Goal: Information Seeking & Learning: Learn about a topic

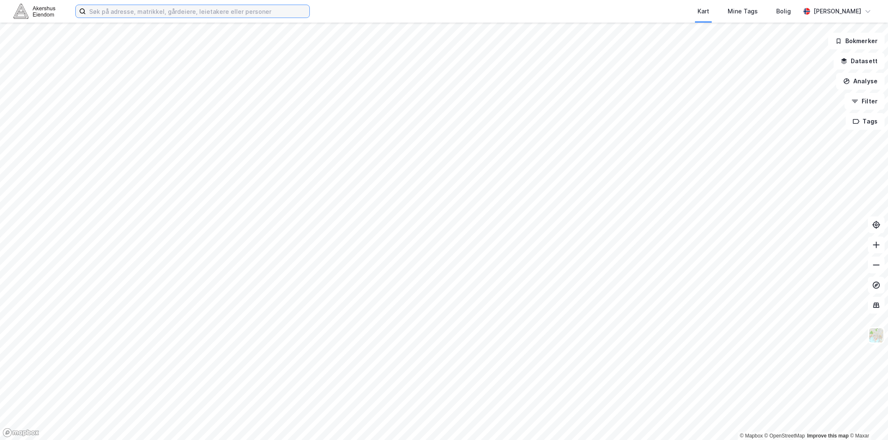
click at [121, 17] on input at bounding box center [198, 11] width 224 height 13
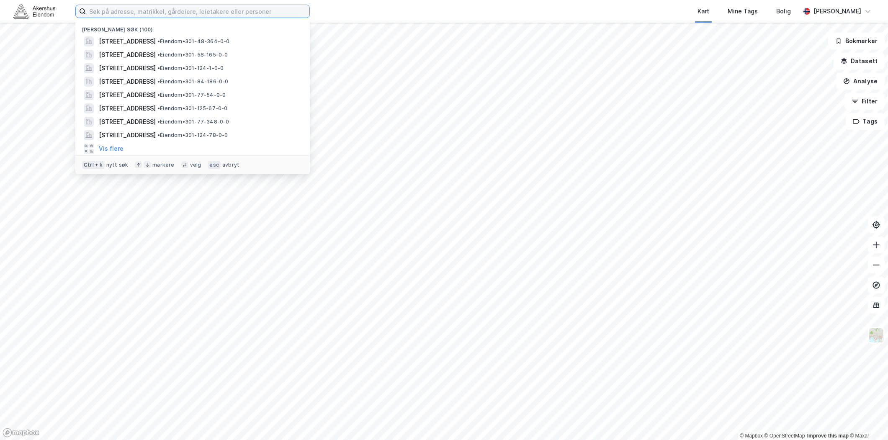
click at [124, 13] on input at bounding box center [198, 11] width 224 height 13
paste input "[STREET_ADDRESS]"
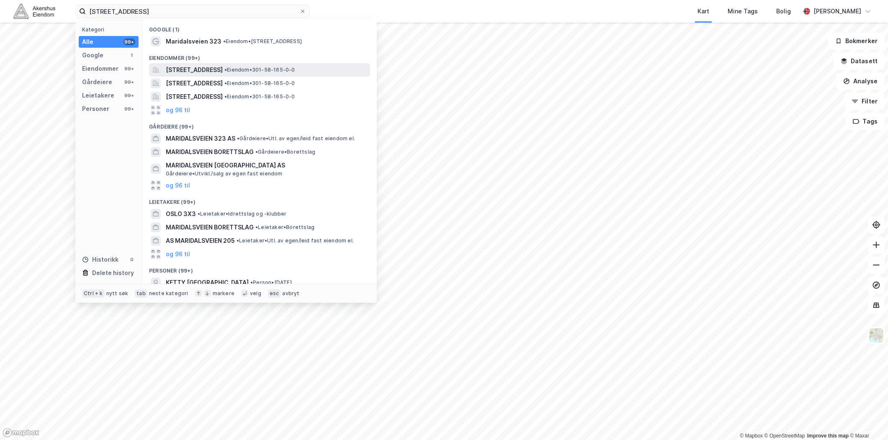
click at [218, 70] on span "[STREET_ADDRESS]" at bounding box center [194, 70] width 57 height 10
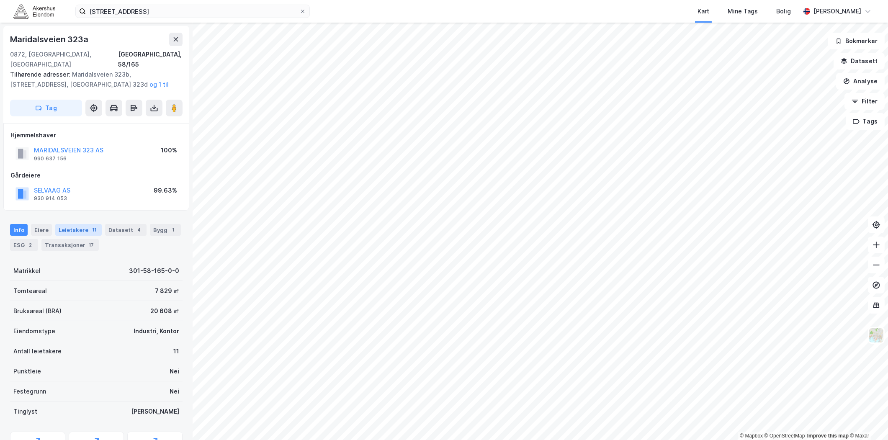
click at [73, 224] on div "Leietakere 11" at bounding box center [78, 230] width 46 height 12
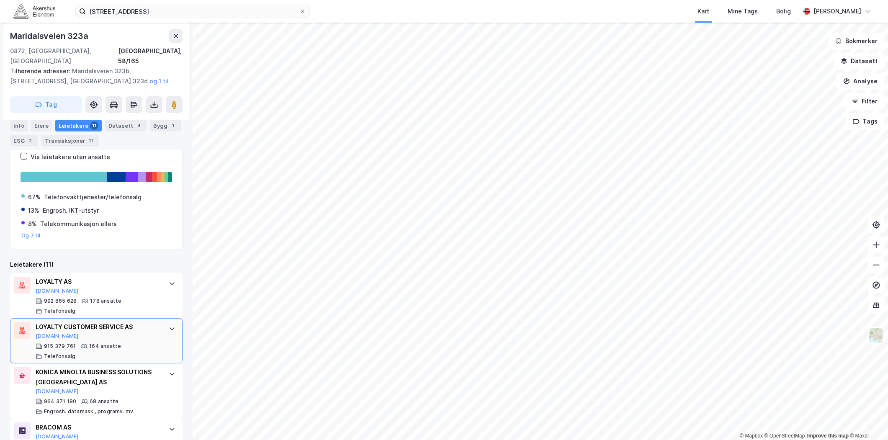
scroll to position [186, 0]
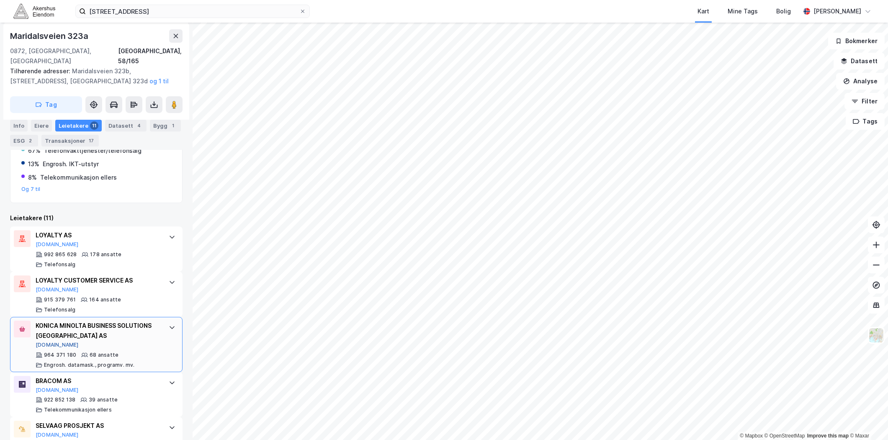
click at [45, 342] on button "[DOMAIN_NAME]" at bounding box center [57, 345] width 43 height 7
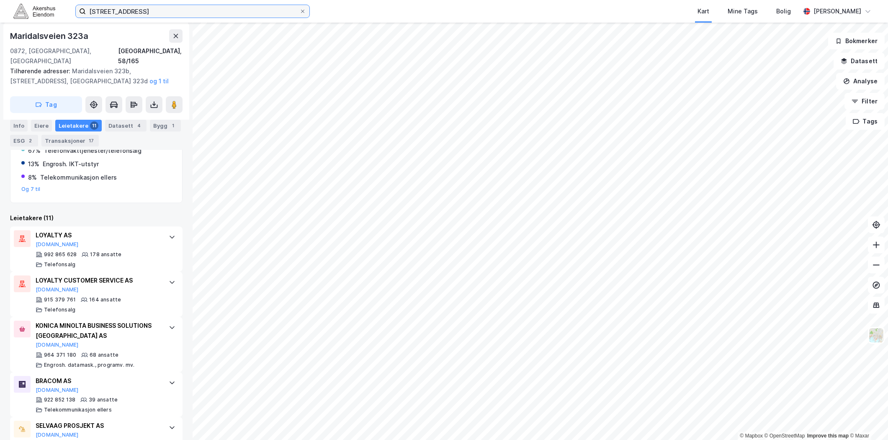
click at [145, 10] on input "[STREET_ADDRESS]" at bounding box center [193, 11] width 214 height 13
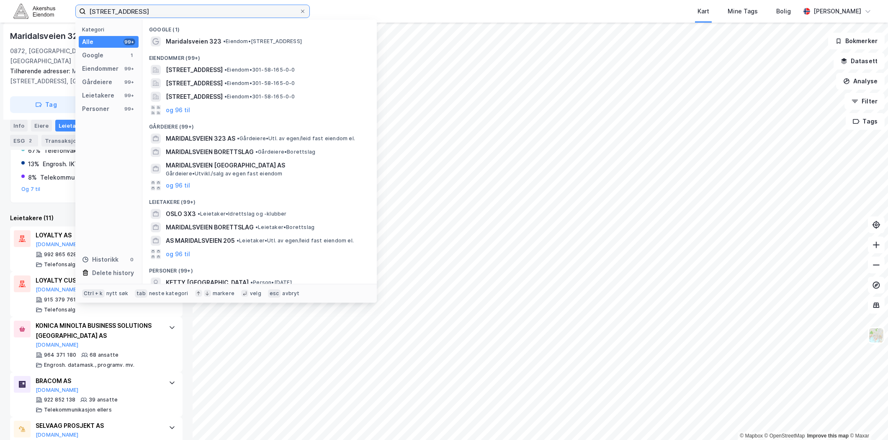
click at [145, 10] on input "[STREET_ADDRESS]" at bounding box center [193, 11] width 214 height 13
paste input "00"
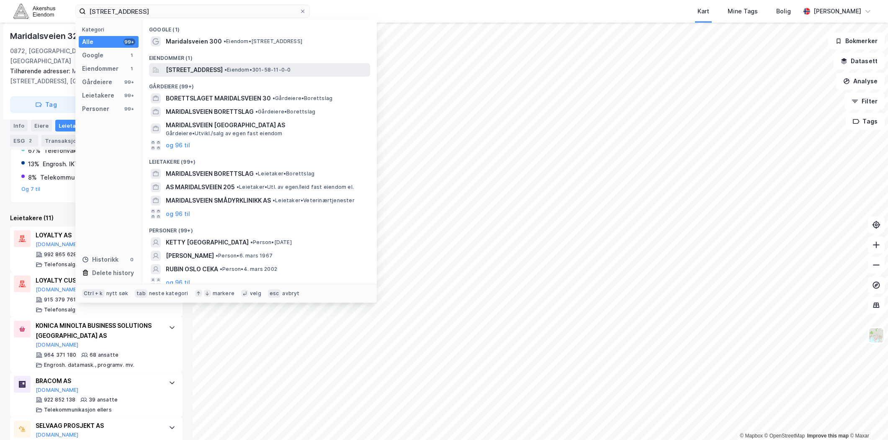
click at [200, 66] on span "[STREET_ADDRESS]" at bounding box center [194, 70] width 57 height 10
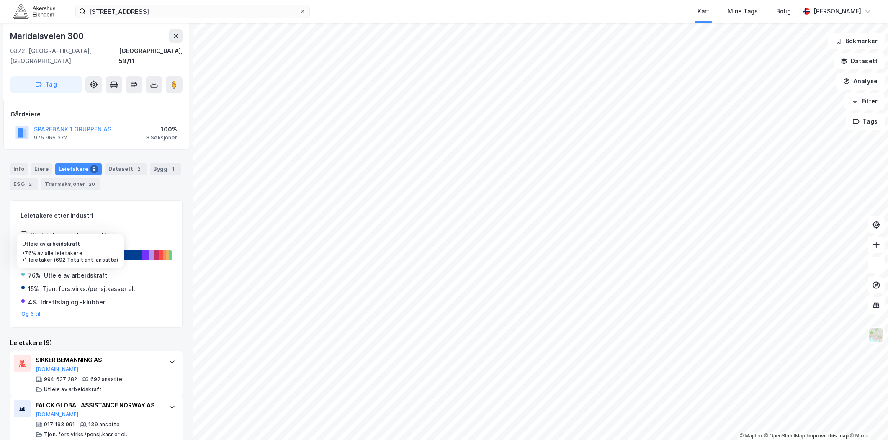
scroll to position [93, 0]
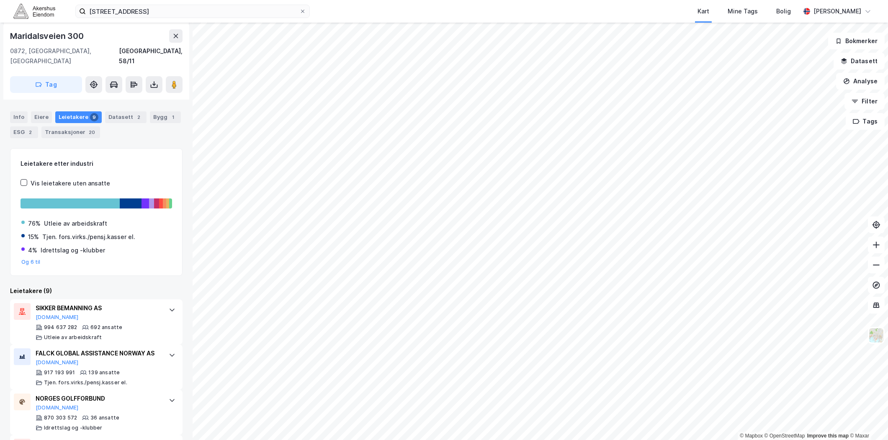
click at [27, 111] on div "Info [PERSON_NAME] 9 Datasett 2 Bygg 1 ESG 2 Transaksjoner 20" at bounding box center [96, 124] width 172 height 27
click at [25, 111] on div "Info" at bounding box center [19, 117] width 18 height 12
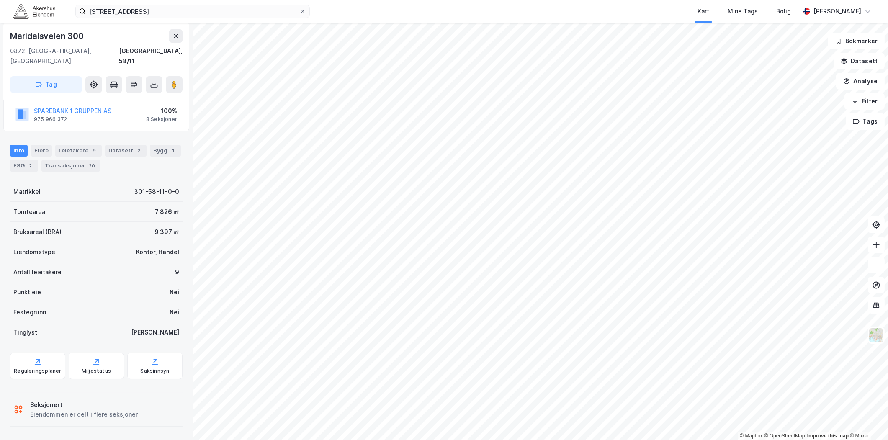
scroll to position [49, 0]
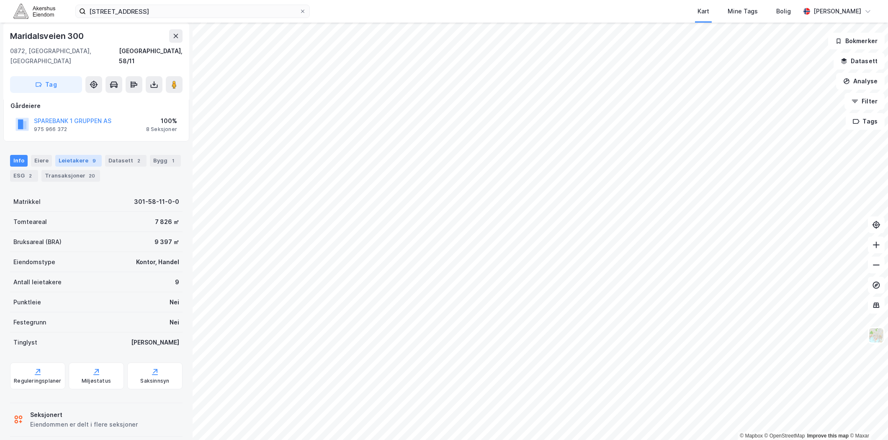
click at [80, 155] on div "Leietakere 9" at bounding box center [78, 161] width 46 height 12
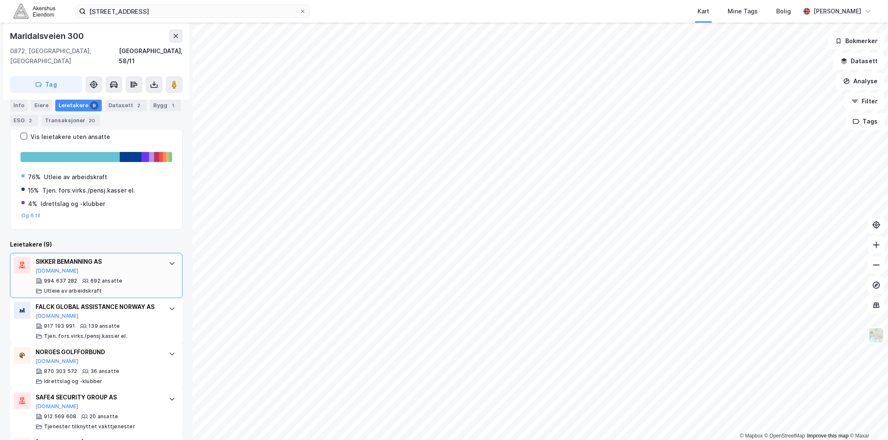
scroll to position [186, 0]
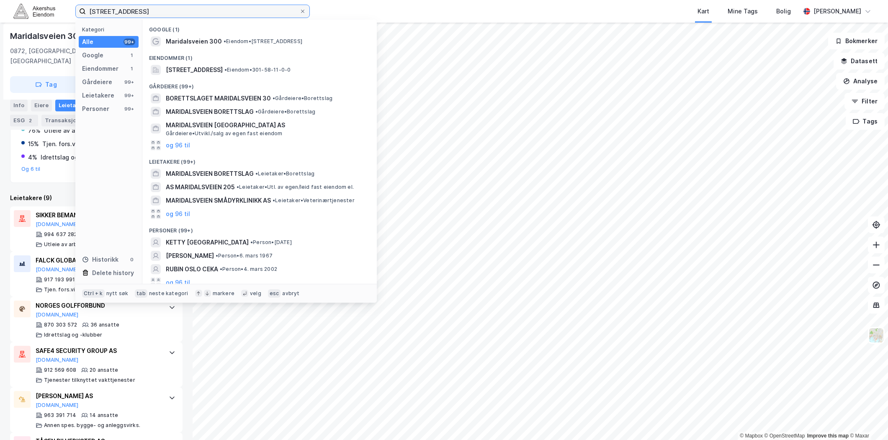
click at [147, 11] on input "[STREET_ADDRESS]" at bounding box center [193, 11] width 214 height 13
click at [148, 9] on input "[STREET_ADDRESS]" at bounding box center [193, 11] width 214 height 13
paste input "[STREET_ADDRESS]"
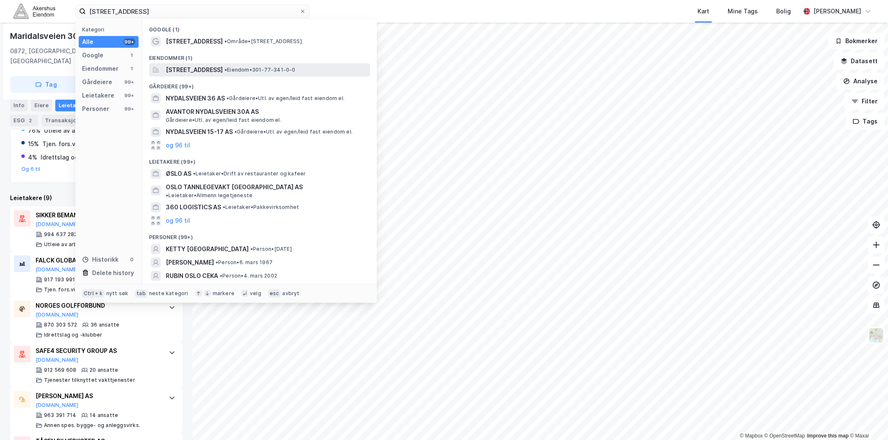
click at [203, 74] on span "[STREET_ADDRESS]" at bounding box center [194, 70] width 57 height 10
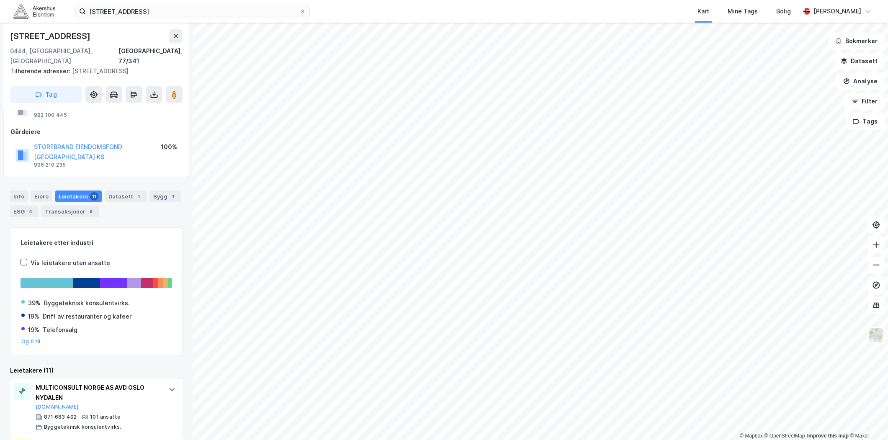
scroll to position [93, 0]
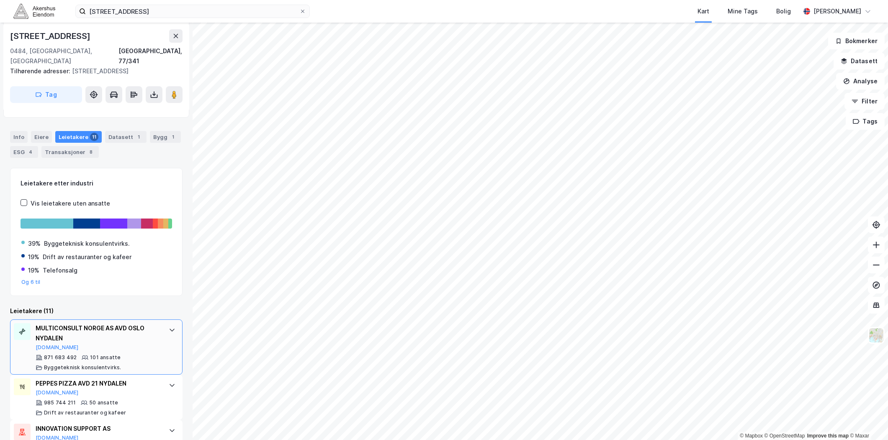
drag, startPoint x: 48, startPoint y: 325, endPoint x: 42, endPoint y: 332, distance: 9.5
click at [42, 333] on div "MULTICONSULT NORGE AS AVD OSLO NYDALEN [DOMAIN_NAME] 871 683 492 101 ansatte [P…" at bounding box center [98, 347] width 125 height 48
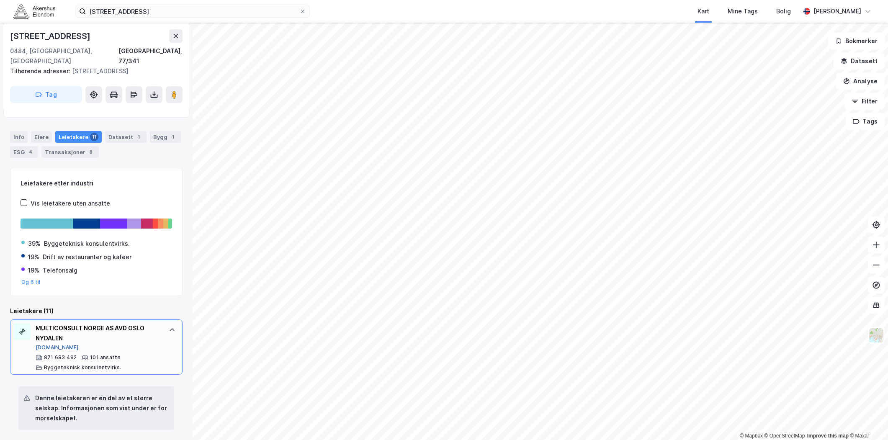
click at [45, 330] on div "MULTICONSULT NORGE AS AVD OSLO NYDALEN [DOMAIN_NAME] 871 683 492 101 ansatte [P…" at bounding box center [98, 347] width 125 height 48
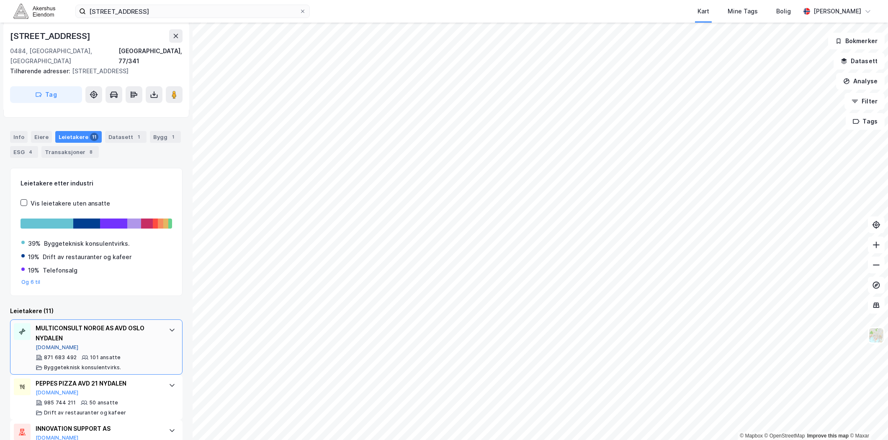
click at [52, 344] on button "[DOMAIN_NAME]" at bounding box center [57, 347] width 43 height 7
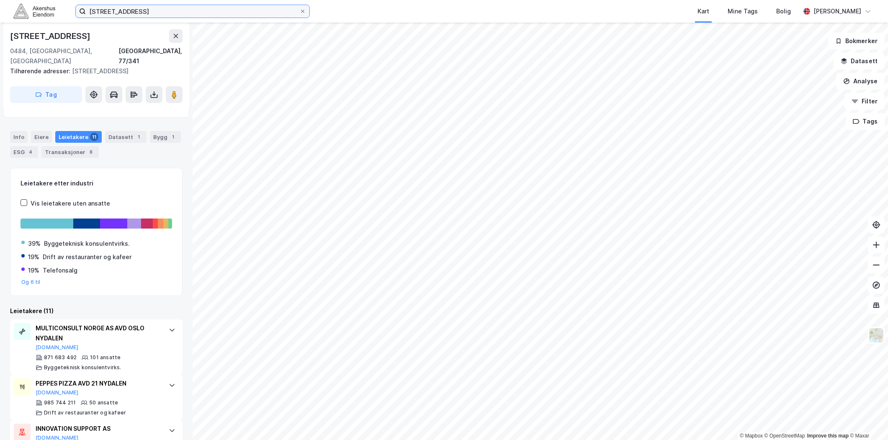
click at [167, 15] on input "[STREET_ADDRESS]" at bounding box center [193, 11] width 214 height 13
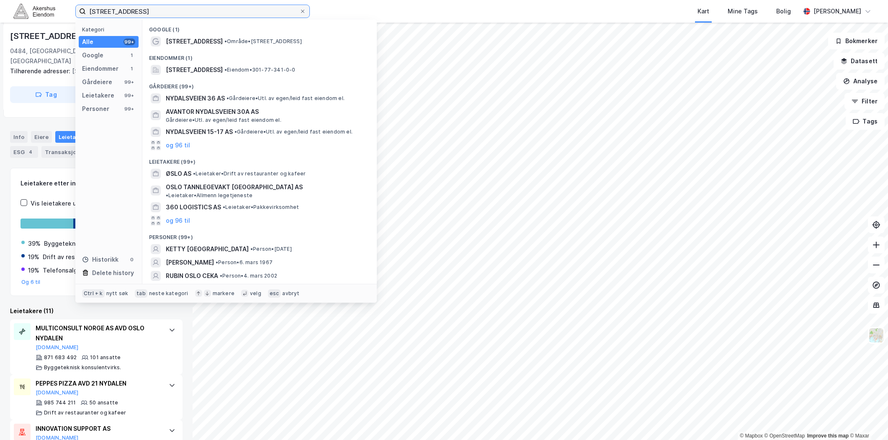
click at [164, 13] on input "[STREET_ADDRESS]" at bounding box center [193, 11] width 214 height 13
paste input "[PERSON_NAME][STREET_ADDRESS]"
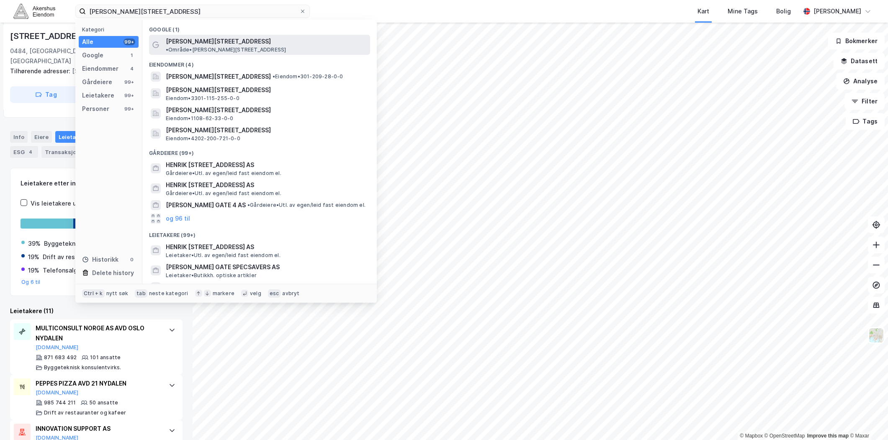
click at [210, 44] on span "[PERSON_NAME][STREET_ADDRESS]" at bounding box center [218, 41] width 105 height 10
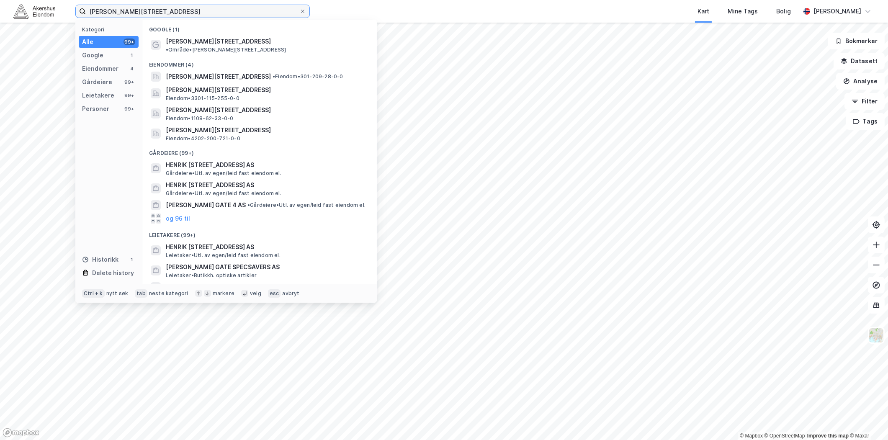
click at [143, 12] on input "[PERSON_NAME][STREET_ADDRESS]" at bounding box center [193, 11] width 214 height 13
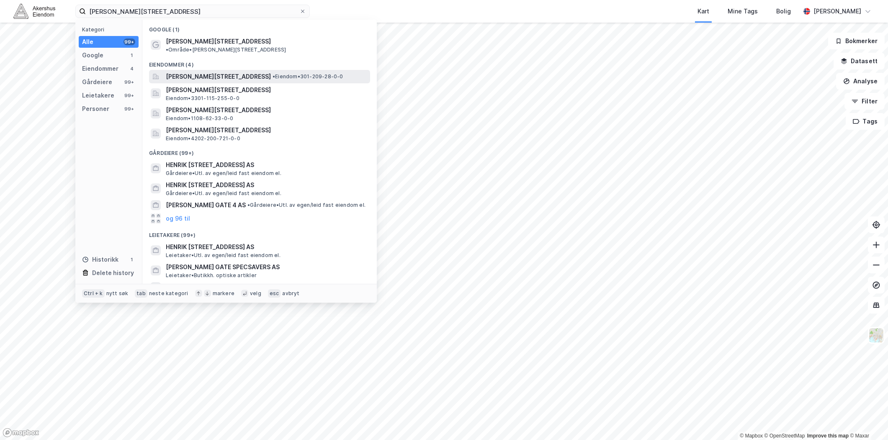
click at [209, 72] on span "[PERSON_NAME][STREET_ADDRESS]" at bounding box center [218, 77] width 105 height 10
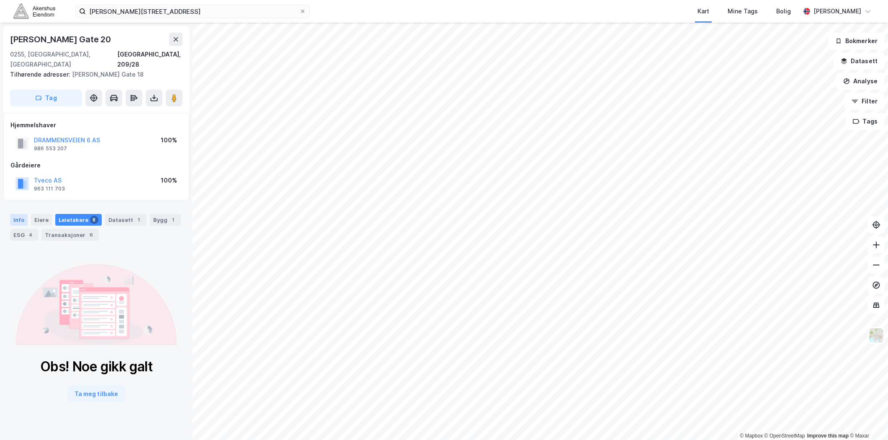
click at [21, 214] on div "Info" at bounding box center [19, 220] width 18 height 12
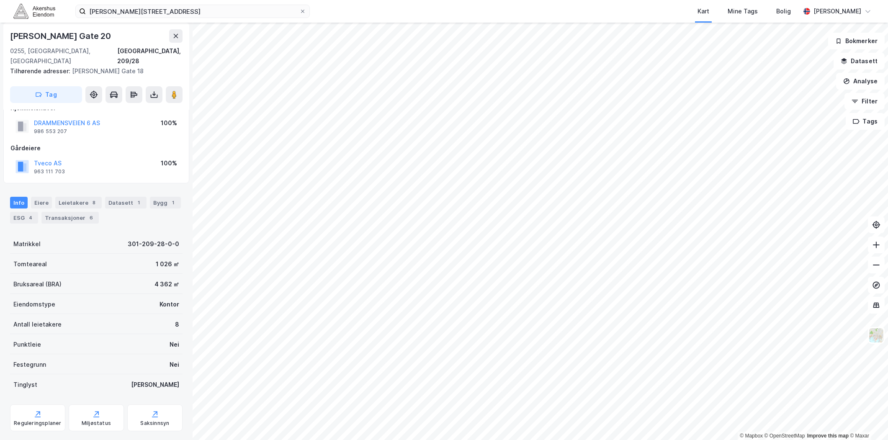
scroll to position [26, 0]
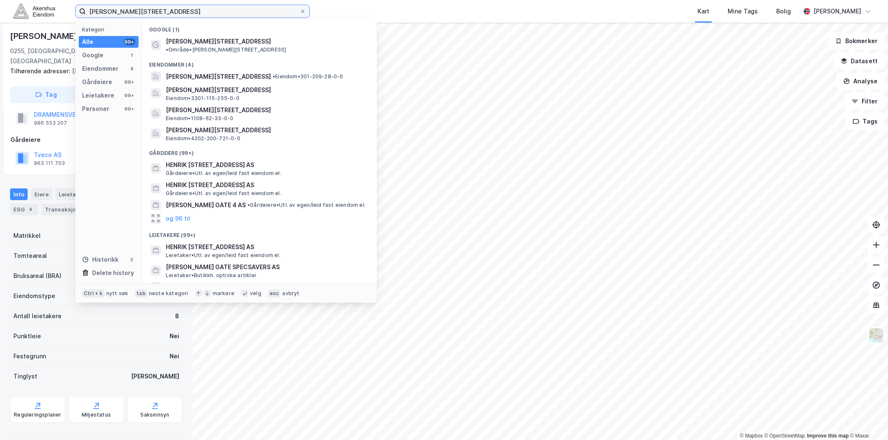
click at [152, 10] on input "[PERSON_NAME][STREET_ADDRESS]" at bounding box center [193, 11] width 214 height 13
paste input "[STREET_ADDRESS]"
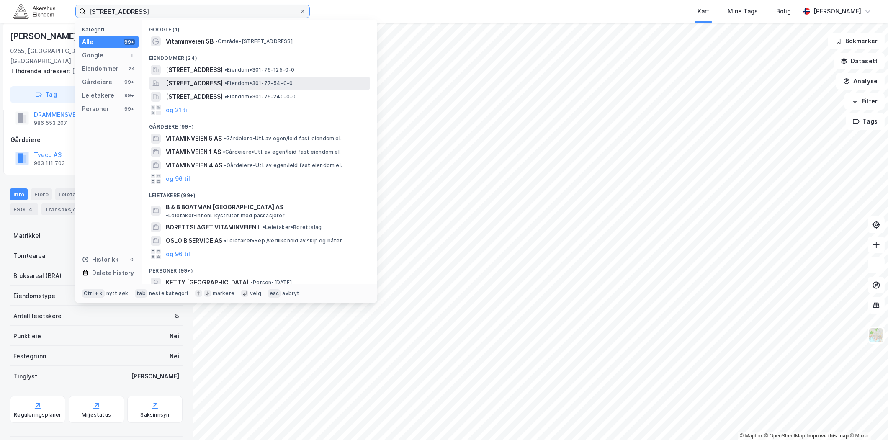
type input "[STREET_ADDRESS]"
click at [222, 81] on span "[STREET_ADDRESS]" at bounding box center [194, 83] width 57 height 10
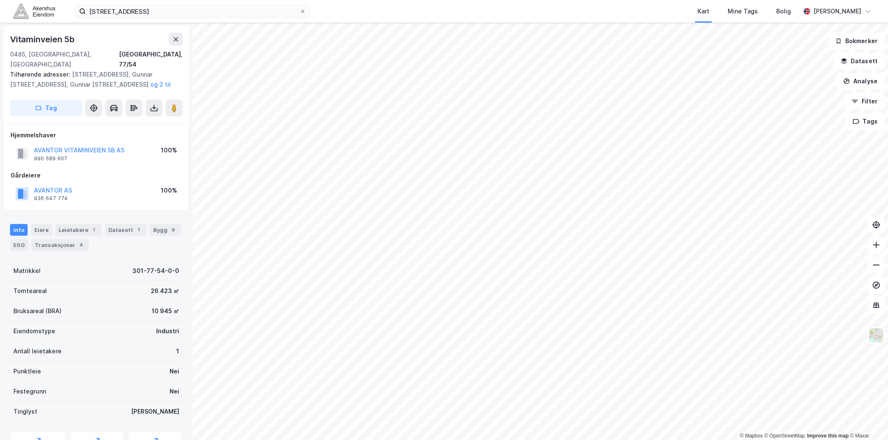
scroll to position [26, 0]
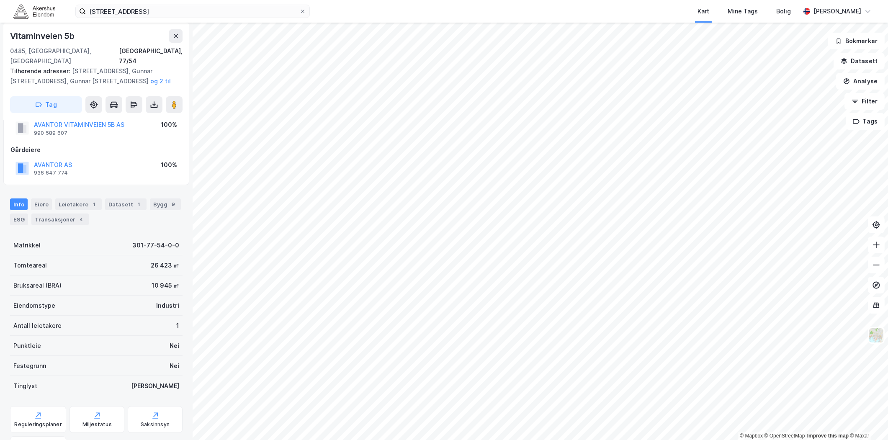
drag, startPoint x: 64, startPoint y: 190, endPoint x: 91, endPoint y: 193, distance: 26.6
click at [65, 198] on div "Leietakere 1" at bounding box center [78, 204] width 46 height 12
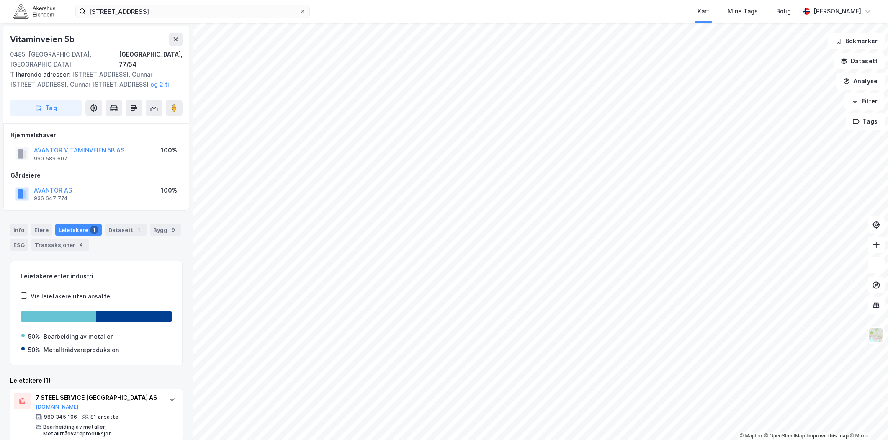
scroll to position [1, 0]
click at [26, 223] on div "Info" at bounding box center [19, 229] width 18 height 12
